Goal: Task Accomplishment & Management: Use online tool/utility

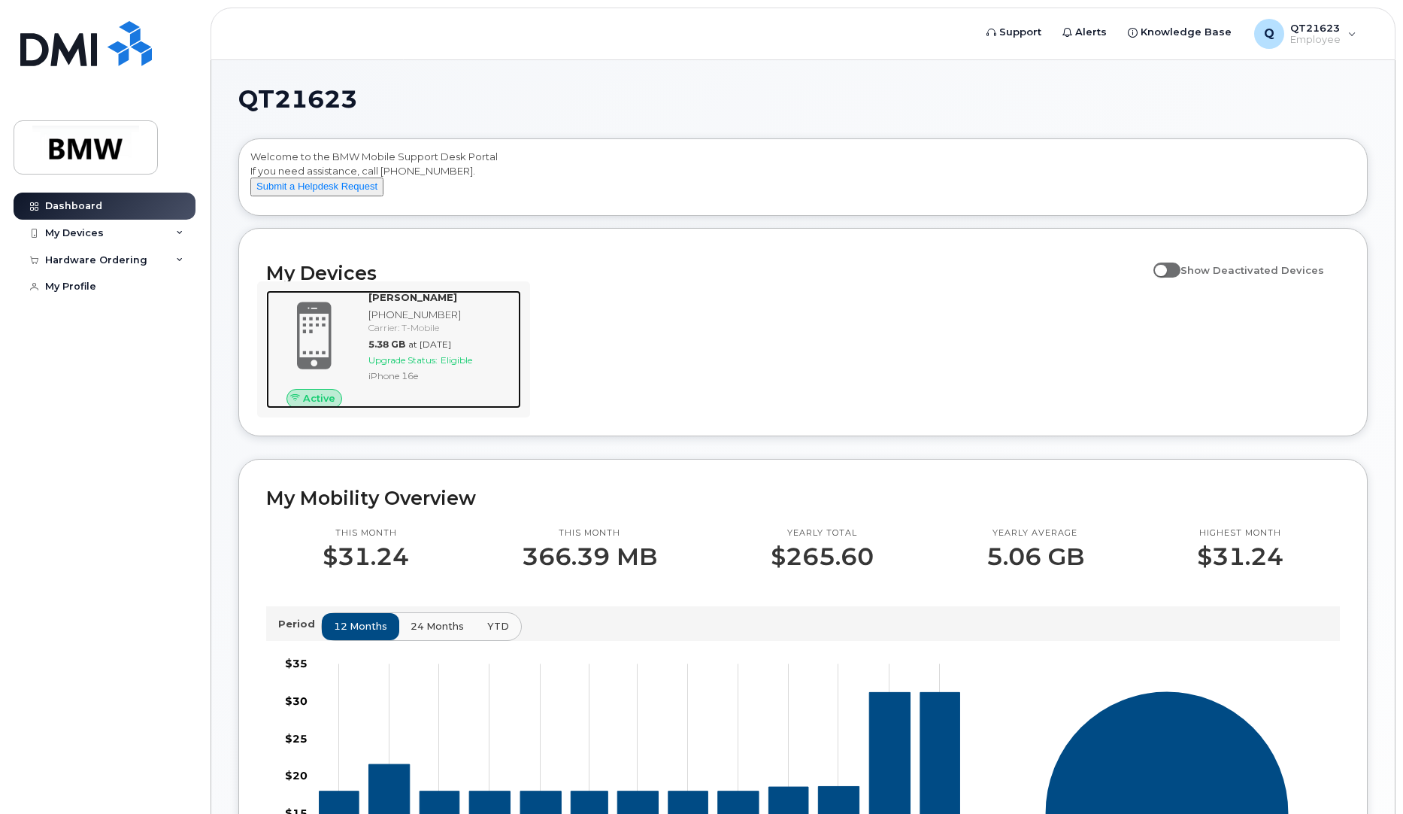
click at [422, 365] on span "Upgrade Status:" at bounding box center [402, 359] width 69 height 11
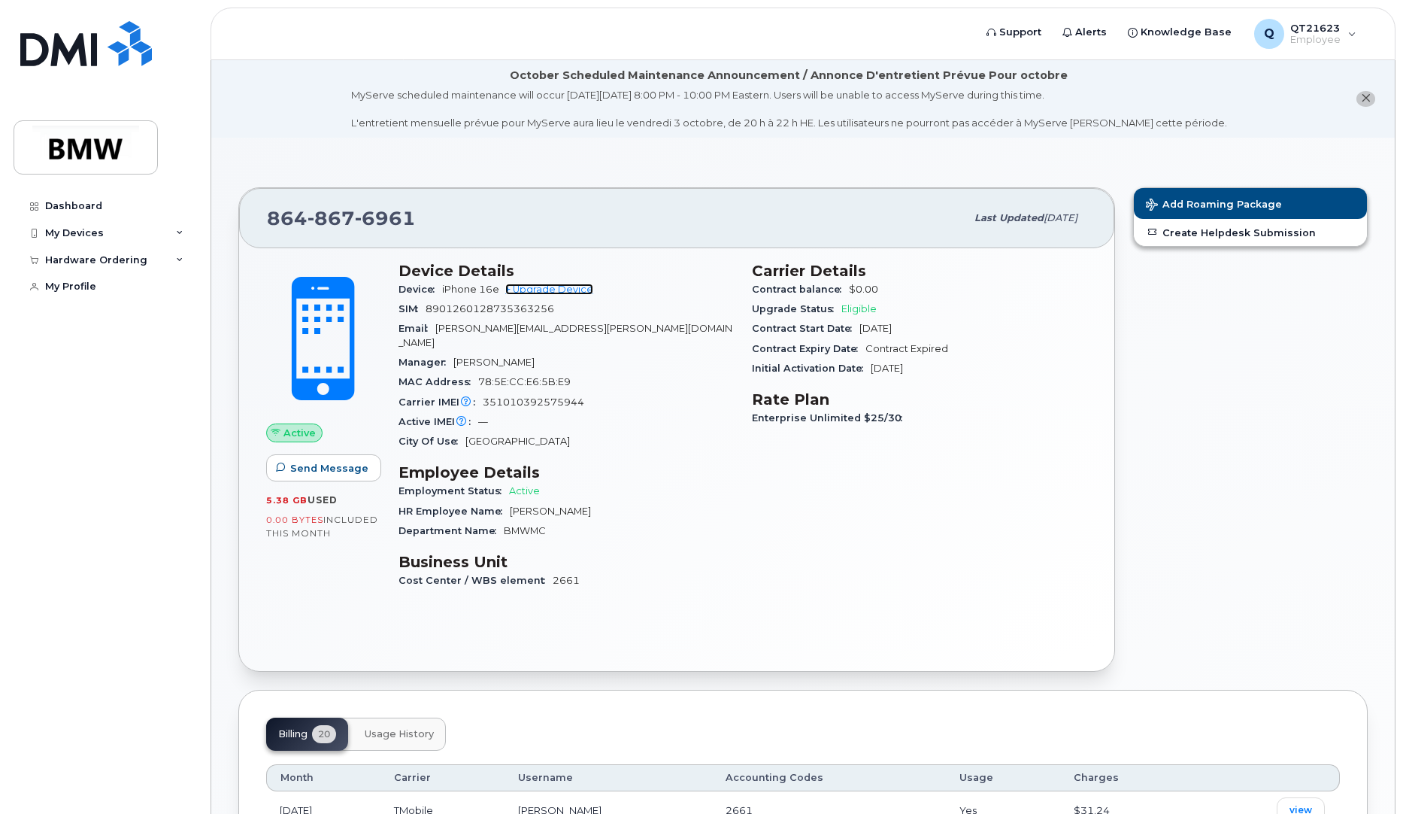
click at [569, 290] on link "+ Upgrade Device" at bounding box center [549, 288] width 88 height 11
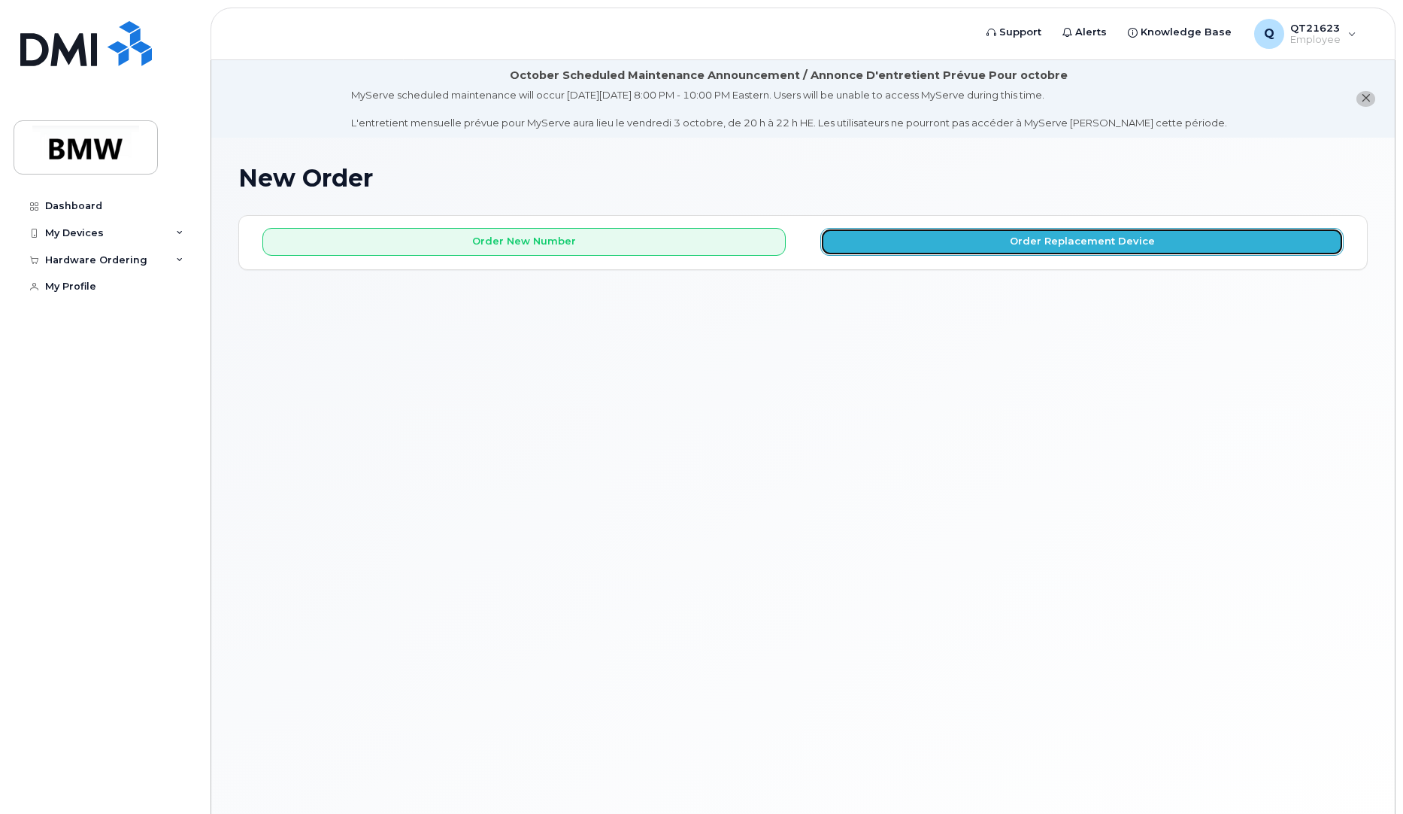
click at [927, 253] on button "Order Replacement Device" at bounding box center [1081, 242] width 523 height 28
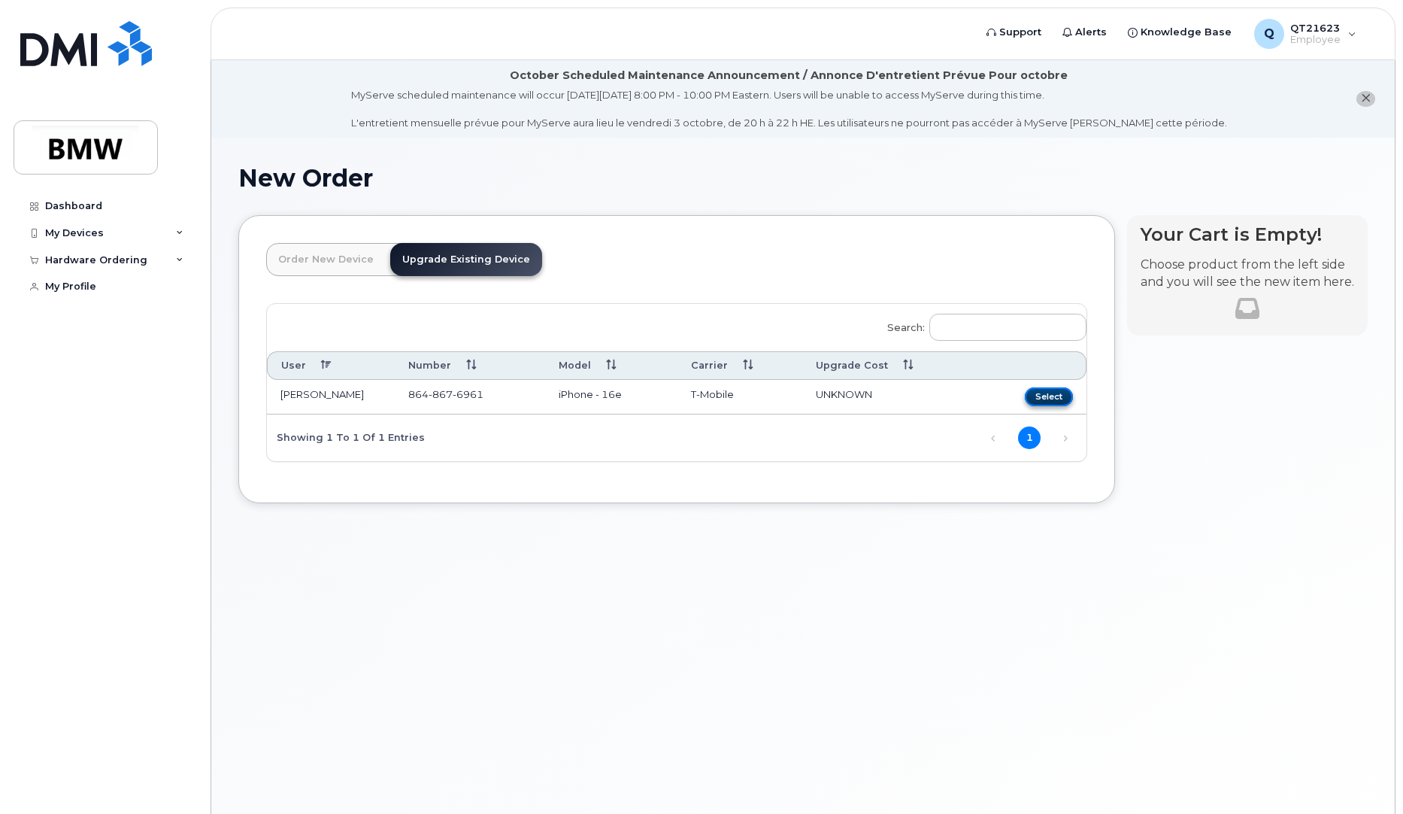
click at [1049, 396] on button "Select" at bounding box center [1049, 396] width 48 height 19
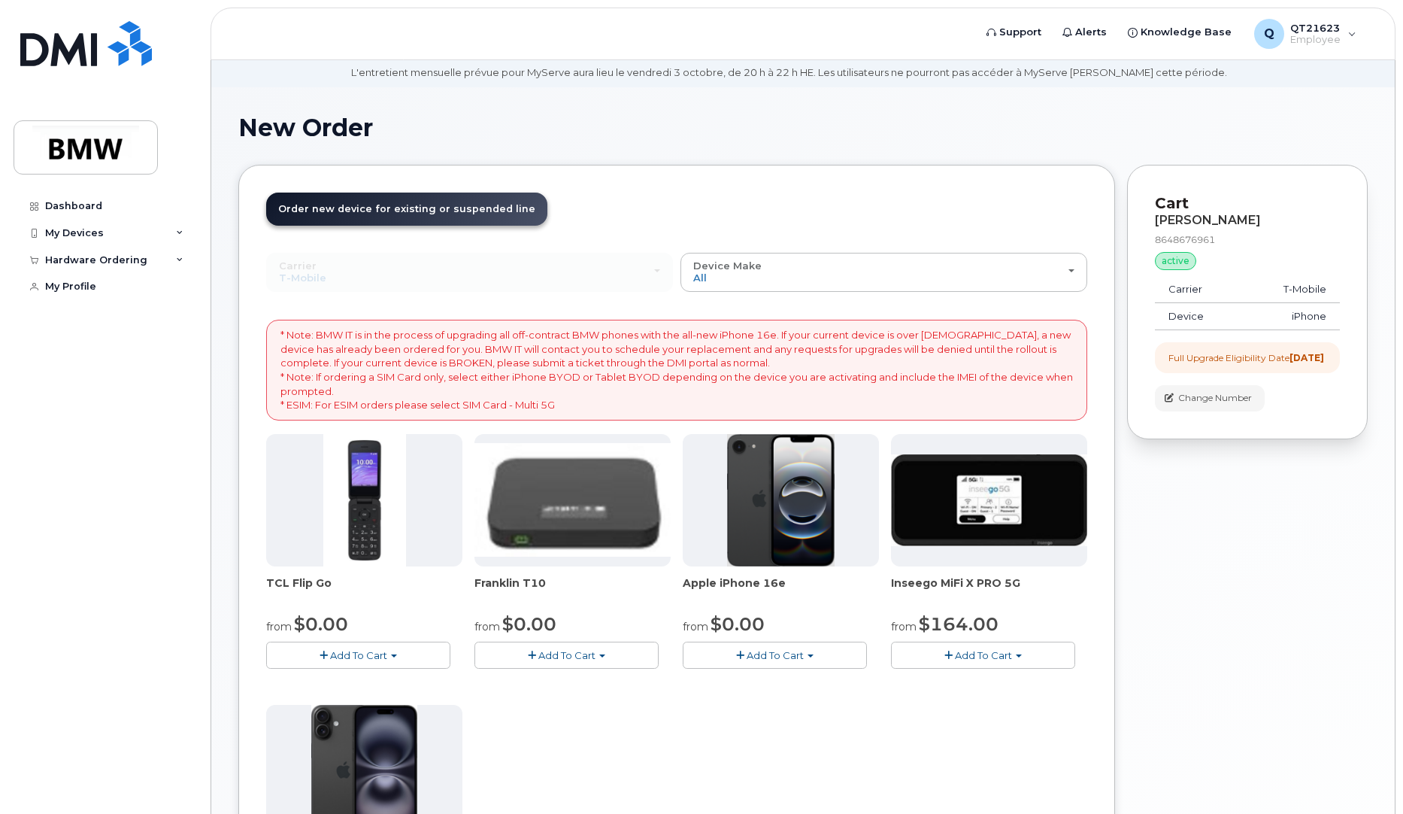
scroll to position [75, 0]
